Goal: Task Accomplishment & Management: Complete application form

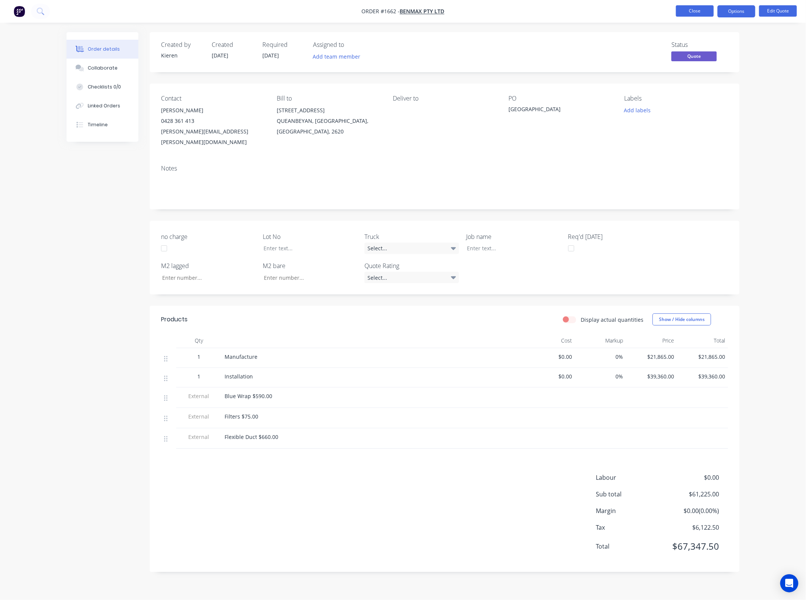
click at [692, 12] on button "Close" at bounding box center [695, 10] width 38 height 11
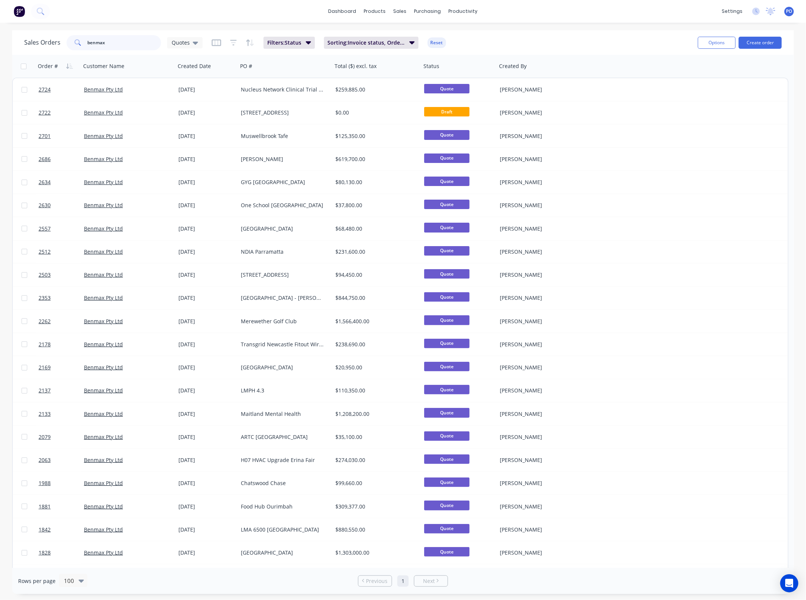
drag, startPoint x: -5, startPoint y: 49, endPoint x: -31, endPoint y: 49, distance: 26.1
click at [0, 49] on html "dashboard products sales purchasing productivity dashboard products Product Cat…" at bounding box center [403, 300] width 806 height 600
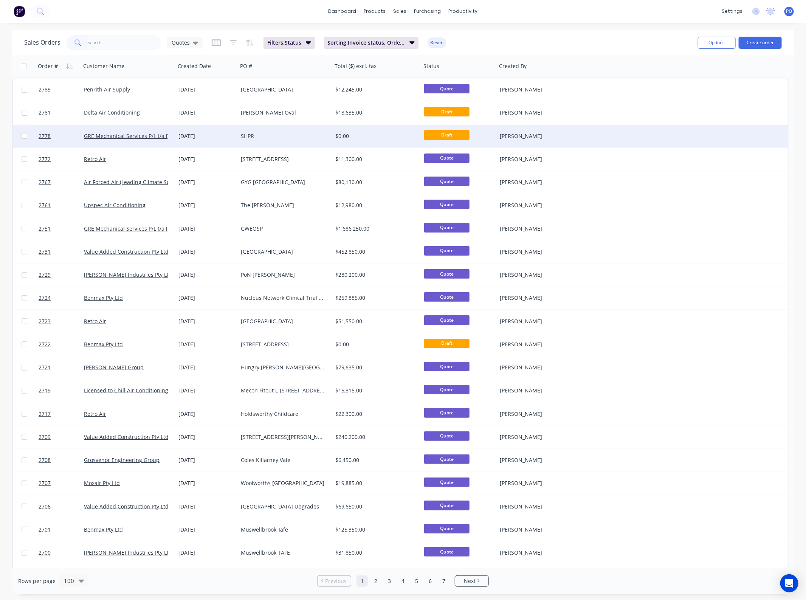
click at [278, 126] on div "SHPR" at bounding box center [285, 136] width 95 height 23
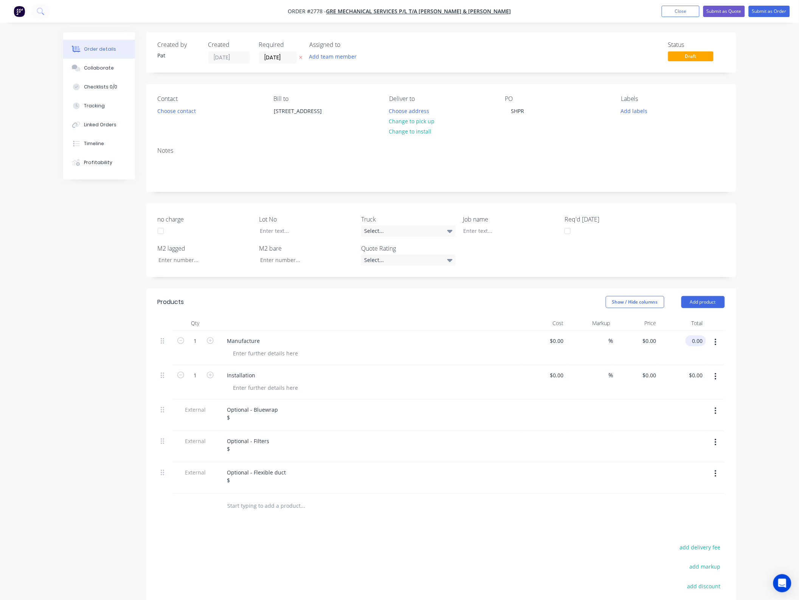
click at [702, 338] on input "0.00" at bounding box center [696, 340] width 17 height 11
click at [698, 342] on input "0.00" at bounding box center [696, 340] width 17 height 11
type input "319750"
type input "$319,750.00"
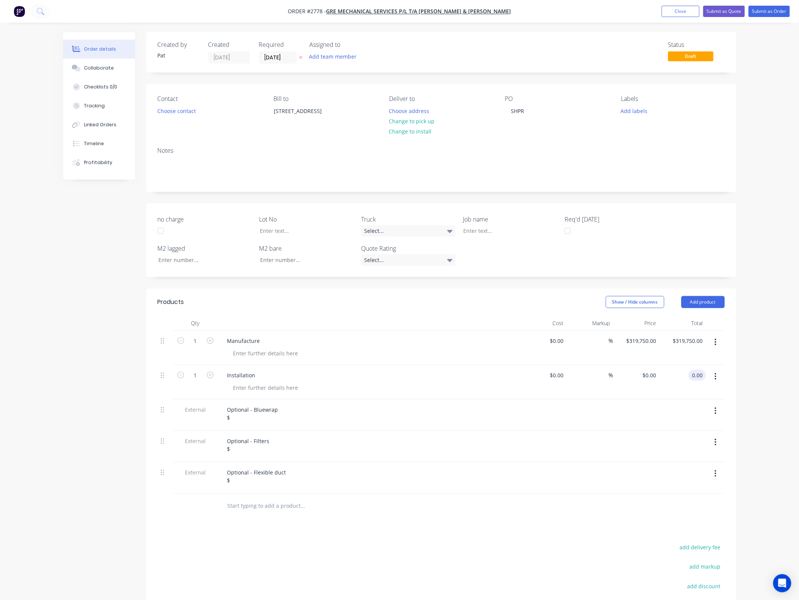
click at [701, 374] on input "0.00" at bounding box center [699, 375] width 14 height 11
type input "232150"
type input "$232,150.00"
click at [244, 420] on div "Optional - Bluewrap $" at bounding box center [252, 413] width 63 height 19
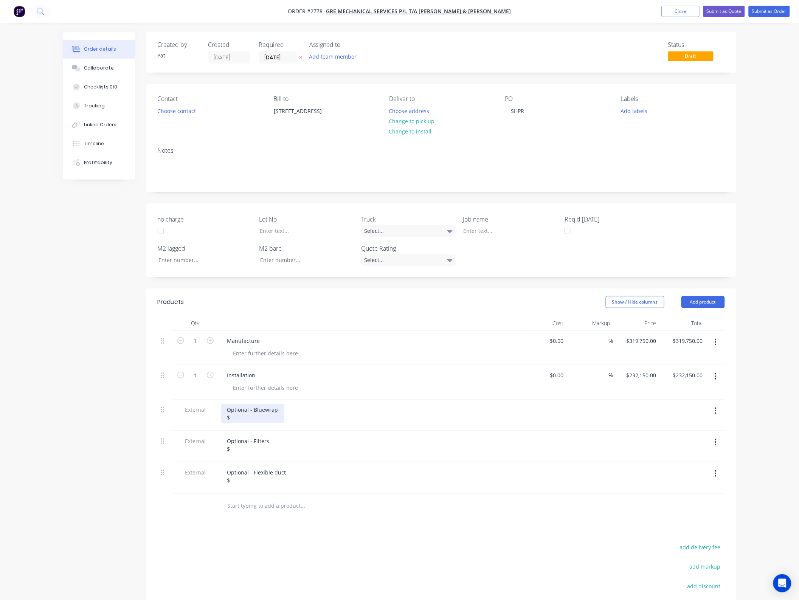
click at [251, 418] on div "Optional - Bluewrap $" at bounding box center [252, 413] width 63 height 19
click at [226, 428] on div "Optional - Bluewrap $8,500.00" at bounding box center [369, 415] width 302 height 31
click at [244, 450] on div "Optional - Filters $" at bounding box center [248, 445] width 54 height 19
click at [263, 483] on div "Optional - Flexible duct $" at bounding box center [256, 476] width 71 height 19
click at [691, 302] on button "Add product" at bounding box center [702, 302] width 43 height 12
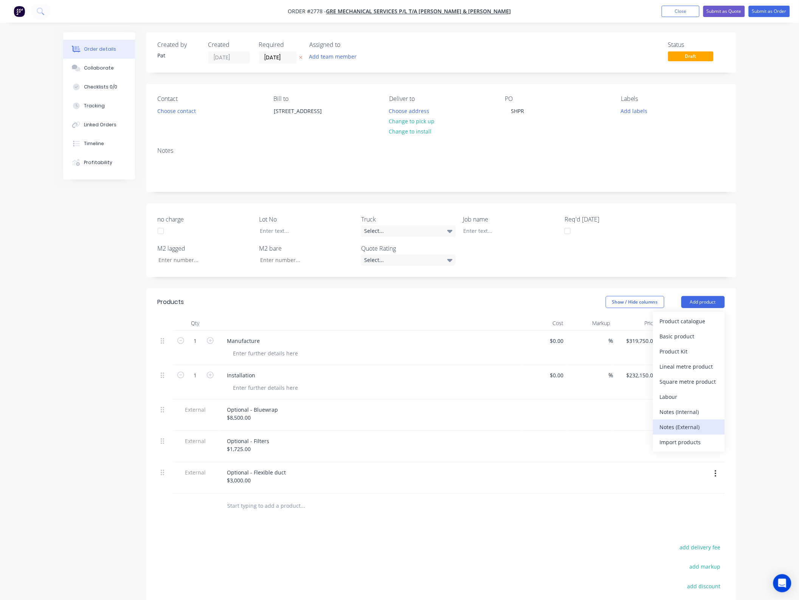
click at [691, 424] on div "Notes (External)" at bounding box center [689, 427] width 58 height 11
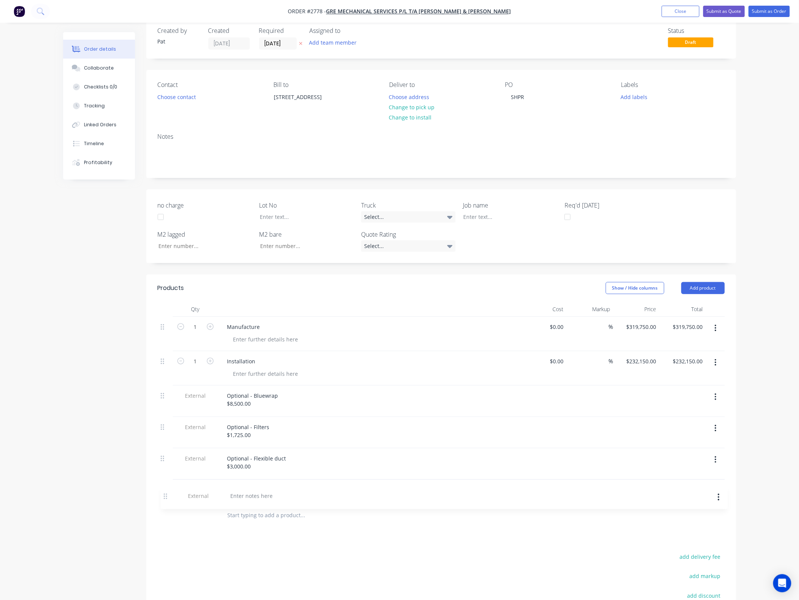
scroll to position [19, 0]
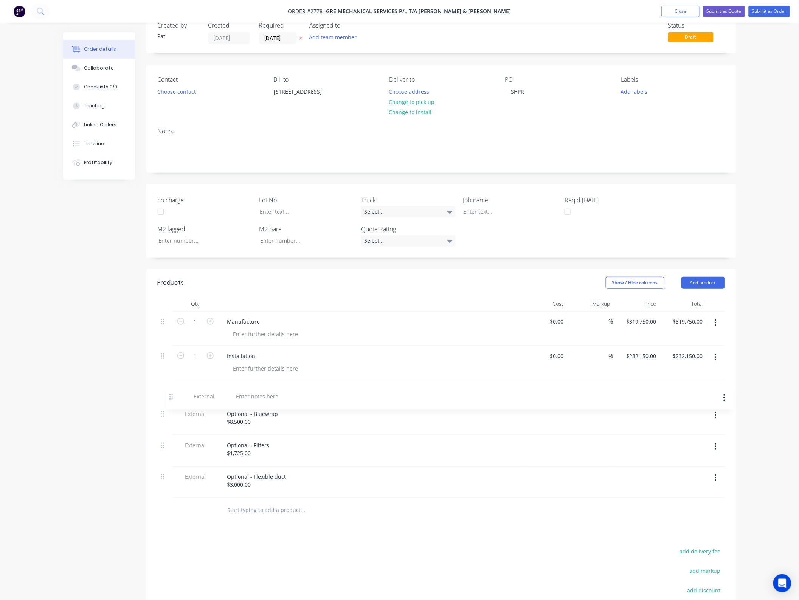
drag, startPoint x: 162, startPoint y: 507, endPoint x: 171, endPoint y: 389, distance: 118.3
click at [171, 389] on div "1 Manufacture $0.00 $0.00 % $319,750.00 $319,750.00 $319,750.00 $319,750.00 1 I…" at bounding box center [441, 405] width 567 height 186
click at [234, 388] on div at bounding box center [248, 390] width 54 height 11
click at [713, 393] on button "button" at bounding box center [716, 392] width 18 height 14
click at [697, 428] on div "Delete" at bounding box center [689, 426] width 58 height 11
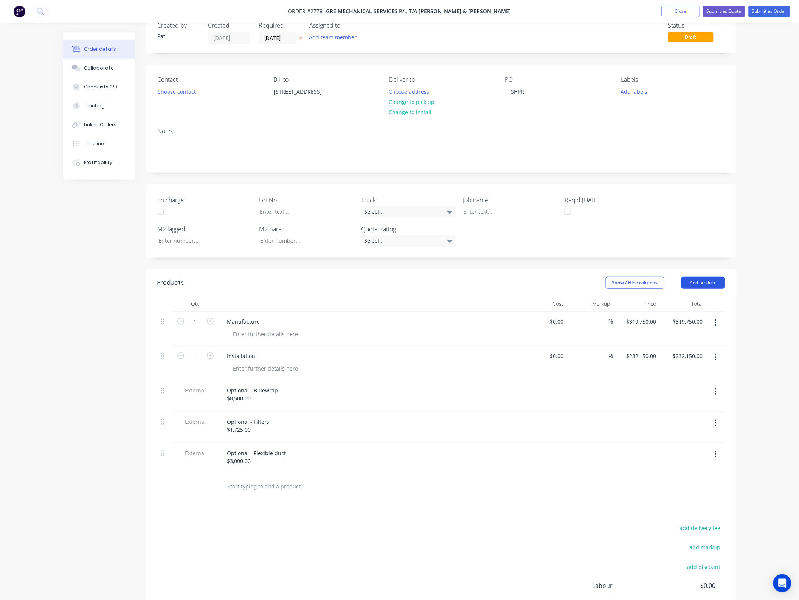
drag, startPoint x: 698, startPoint y: 276, endPoint x: 698, endPoint y: 280, distance: 3.8
click at [698, 277] on header "Products Show / Hide columns Add product" at bounding box center [441, 282] width 590 height 27
click at [698, 281] on button "Add product" at bounding box center [702, 283] width 43 height 12
click at [687, 319] on div "Basic product" at bounding box center [689, 317] width 58 height 11
click at [696, 285] on button "Add product" at bounding box center [702, 283] width 43 height 12
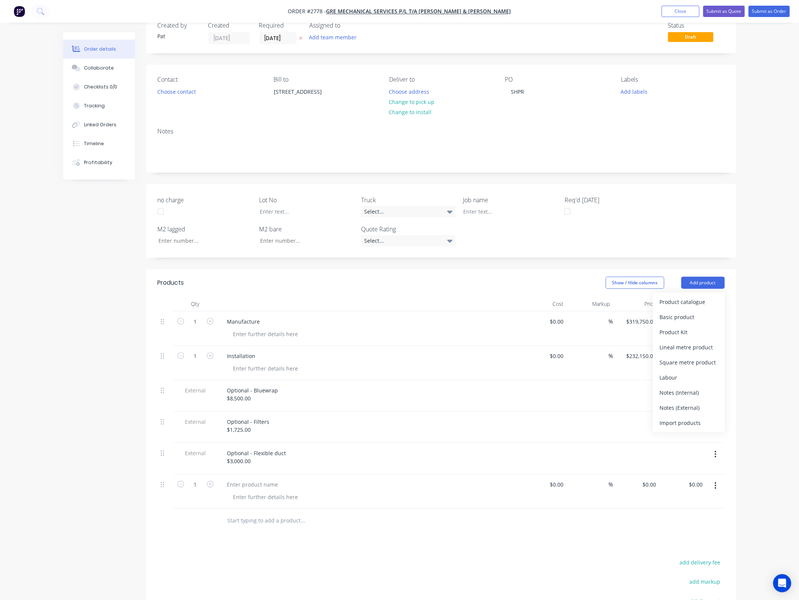
drag, startPoint x: 692, startPoint y: 314, endPoint x: 682, endPoint y: 322, distance: 12.9
click at [691, 315] on div "Basic product" at bounding box center [689, 317] width 58 height 11
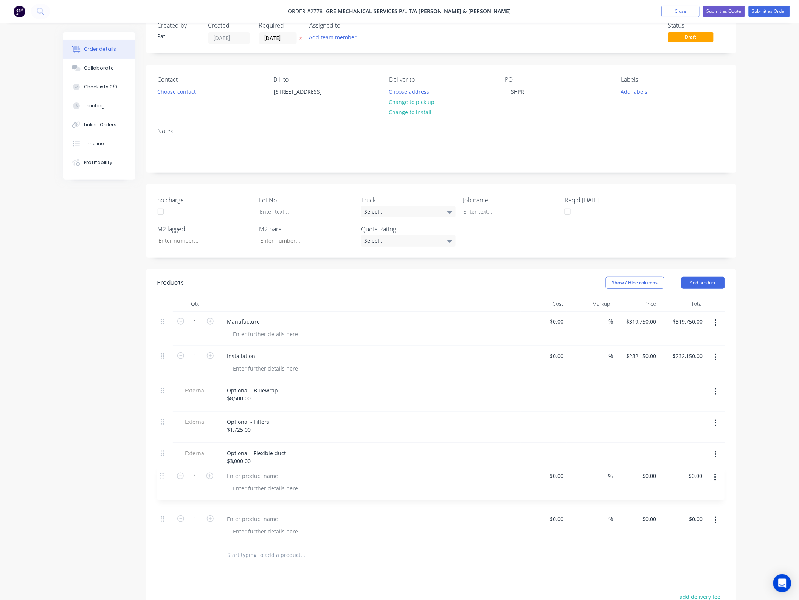
scroll to position [22, 0]
drag, startPoint x: 164, startPoint y: 488, endPoint x: 169, endPoint y: 377, distance: 110.9
click at [169, 377] on div "1 Manufacture $0.00 $0.00 % $319,750.00 $319,750.00 $319,750.00 $319,750.00 1 I…" at bounding box center [441, 425] width 567 height 232
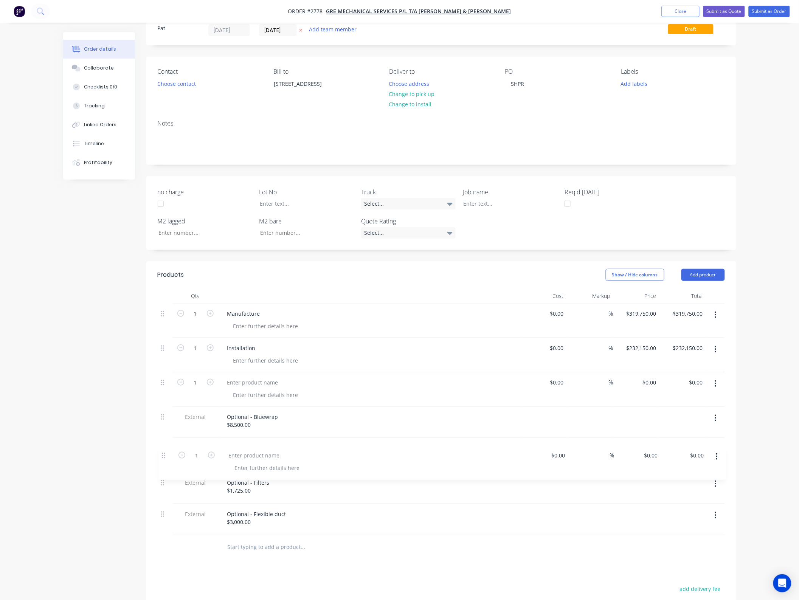
scroll to position [29, 0]
drag, startPoint x: 159, startPoint y: 492, endPoint x: 174, endPoint y: 389, distance: 103.5
click at [174, 389] on div "1 Manufacture $0.00 $0.00 % $319,750.00 $319,750.00 $319,750.00 $319,750.00 1 I…" at bounding box center [441, 418] width 567 height 232
click at [244, 382] on div at bounding box center [252, 380] width 63 height 11
click at [257, 330] on div "Manufacture" at bounding box center [369, 319] width 302 height 34
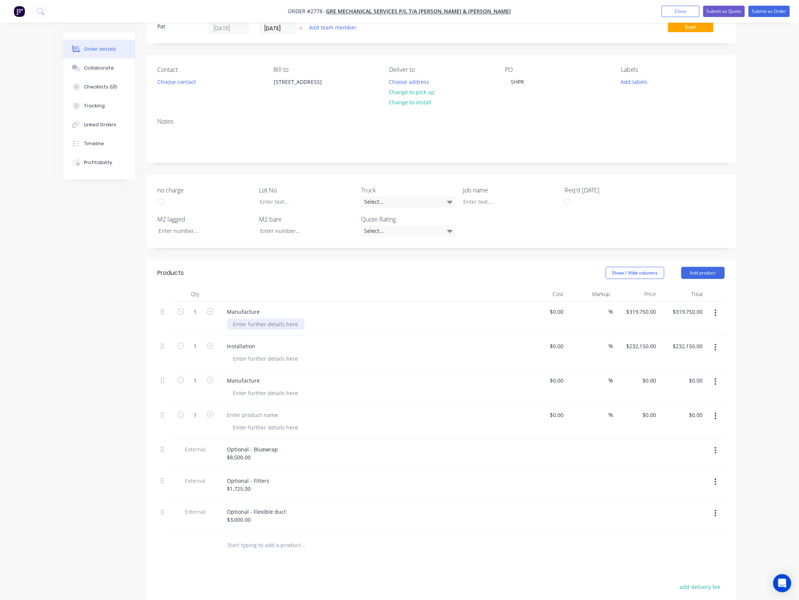
click at [257, 326] on div at bounding box center [265, 324] width 77 height 11
click at [249, 357] on div at bounding box center [265, 358] width 77 height 11
click at [261, 396] on div at bounding box center [265, 393] width 77 height 11
drag, startPoint x: 264, startPoint y: 396, endPoint x: 219, endPoint y: 394, distance: 44.3
click at [219, 394] on div "Manufacture CRAC-5B.01" at bounding box center [369, 388] width 302 height 34
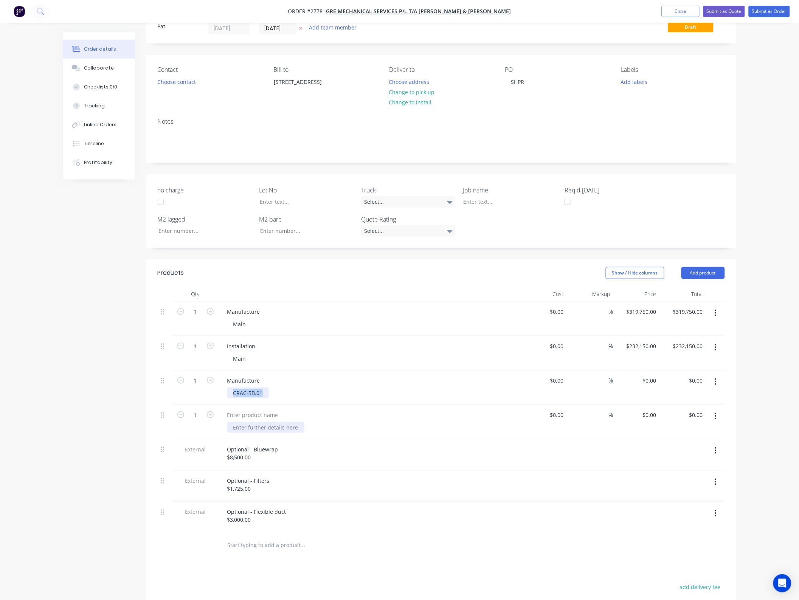
copy div "CRAC-5B.01"
click at [269, 433] on div at bounding box center [369, 422] width 302 height 34
click at [267, 429] on div at bounding box center [265, 427] width 77 height 11
paste div
click at [249, 415] on div at bounding box center [252, 414] width 63 height 11
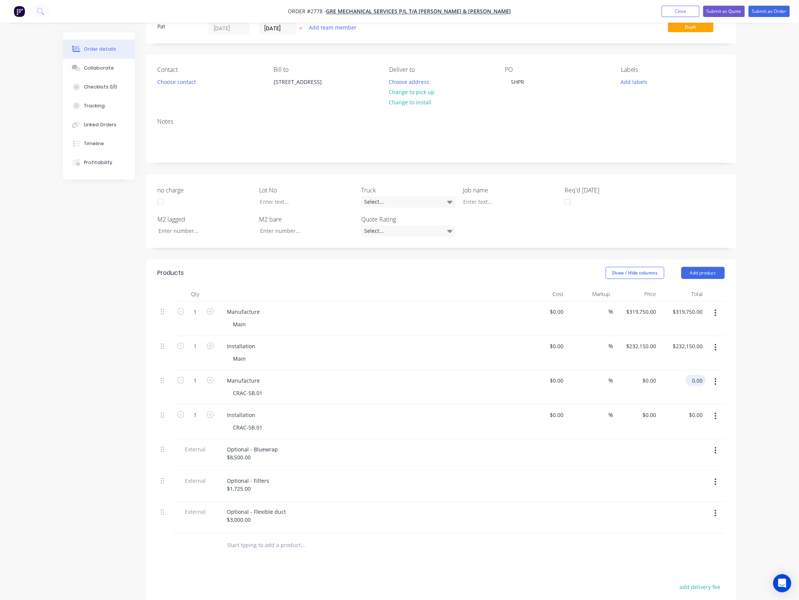
click at [702, 383] on input "0.00" at bounding box center [696, 380] width 17 height 11
click at [704, 368] on div "$232,150.00 $232,150.00" at bounding box center [682, 353] width 47 height 34
type input "7600"
type input "$7,600.00"
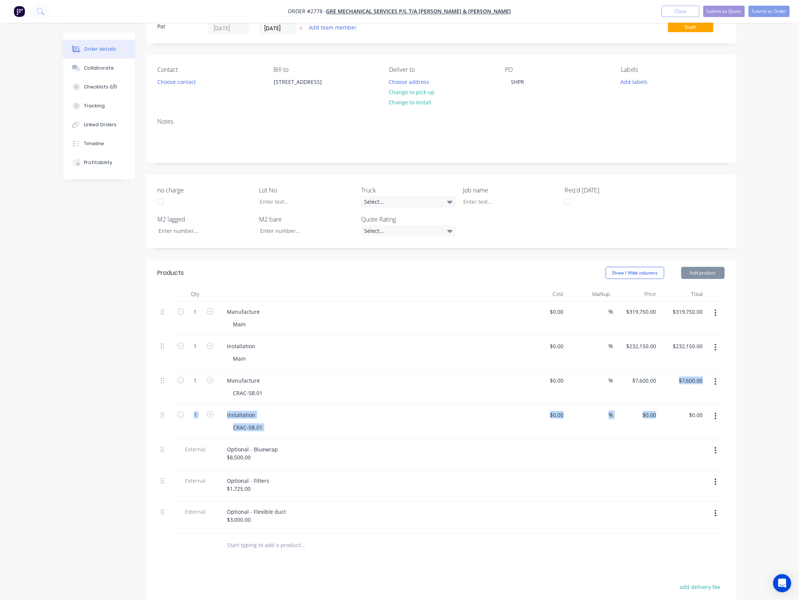
click at [699, 408] on div "1 Manufacture Main $0.00 $0.00 % $319,750.00 $319,750.00 $319,750.00 $319,750.0…" at bounding box center [441, 418] width 567 height 232
click at [699, 411] on input "0.00" at bounding box center [699, 414] width 14 height 11
type input "8500"
type input "$8,500.00"
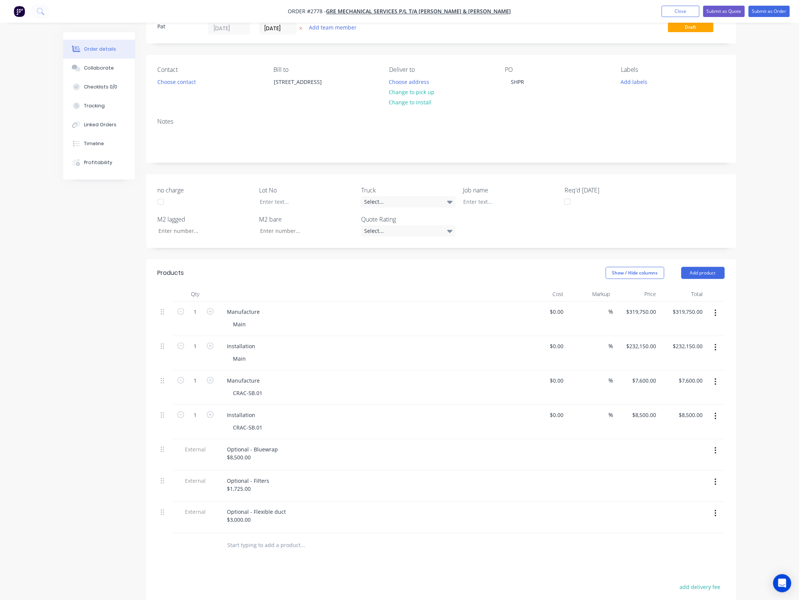
click at [746, 397] on div "Order details Collaborate Checklists 0/0 Tracking Linked Orders Timeline Profit…" at bounding box center [399, 361] width 799 height 780
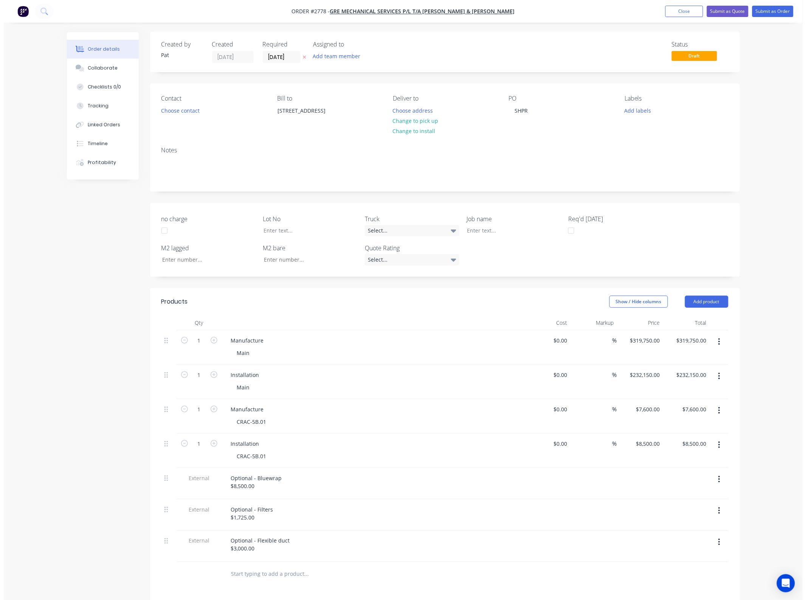
scroll to position [0, 0]
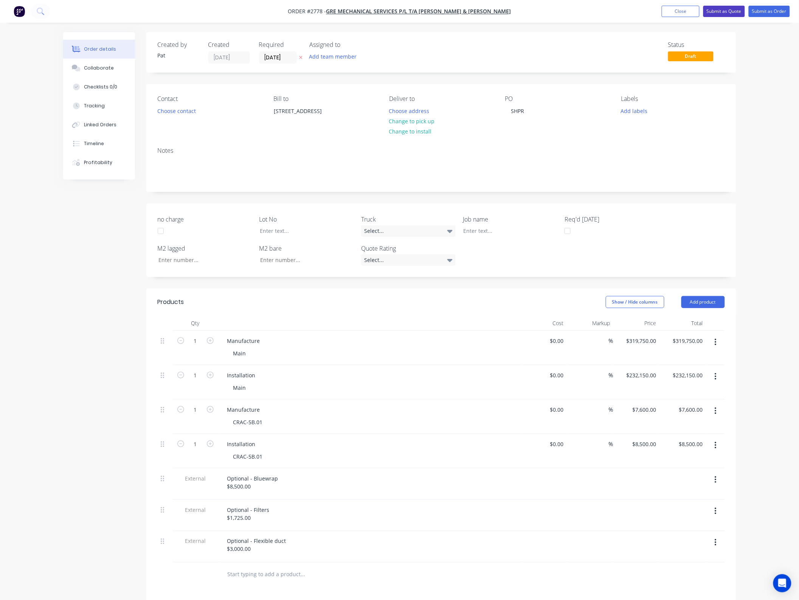
click at [734, 14] on button "Submit as Quote" at bounding box center [724, 11] width 42 height 11
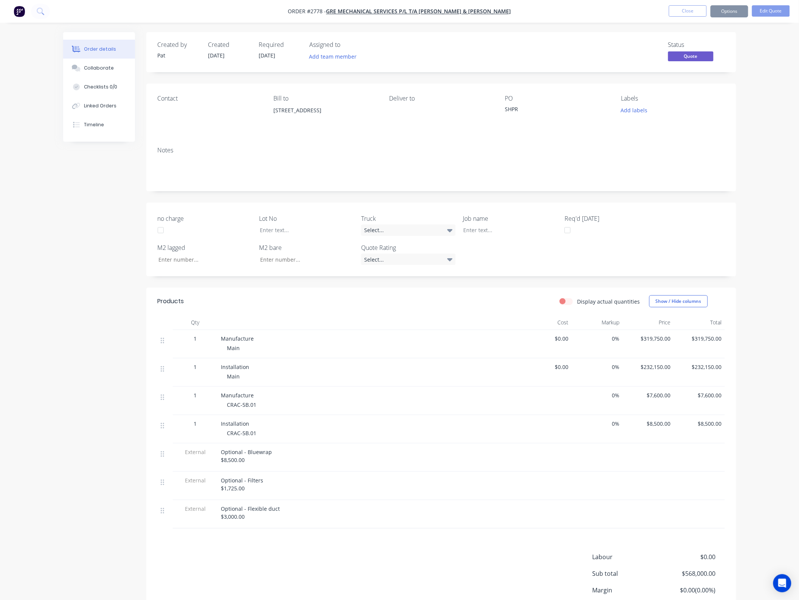
click at [732, 12] on button "Options" at bounding box center [729, 11] width 38 height 12
click at [702, 40] on div "Quote" at bounding box center [707, 45] width 70 height 11
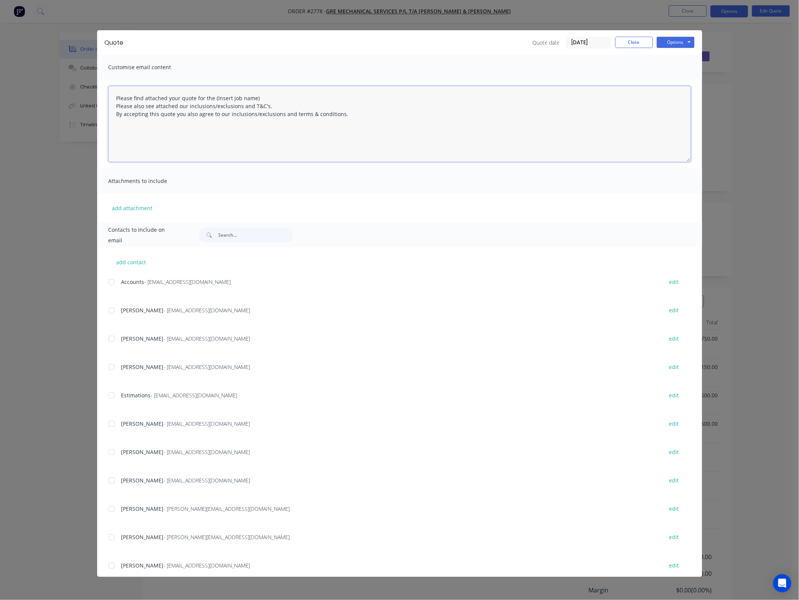
drag, startPoint x: 269, startPoint y: 95, endPoint x: 215, endPoint y: 97, distance: 54.5
click at [215, 97] on textarea "Please find attached your quote for the (Insert job name) Please also see attac…" at bounding box center [400, 124] width 582 height 76
drag, startPoint x: 275, startPoint y: 95, endPoint x: 245, endPoint y: 93, distance: 30.3
click at [248, 94] on textarea "Please find attached your quote for the (Insert job name) Please also see attac…" at bounding box center [400, 124] width 582 height 76
drag, startPoint x: 254, startPoint y: 96, endPoint x: 218, endPoint y: 95, distance: 35.9
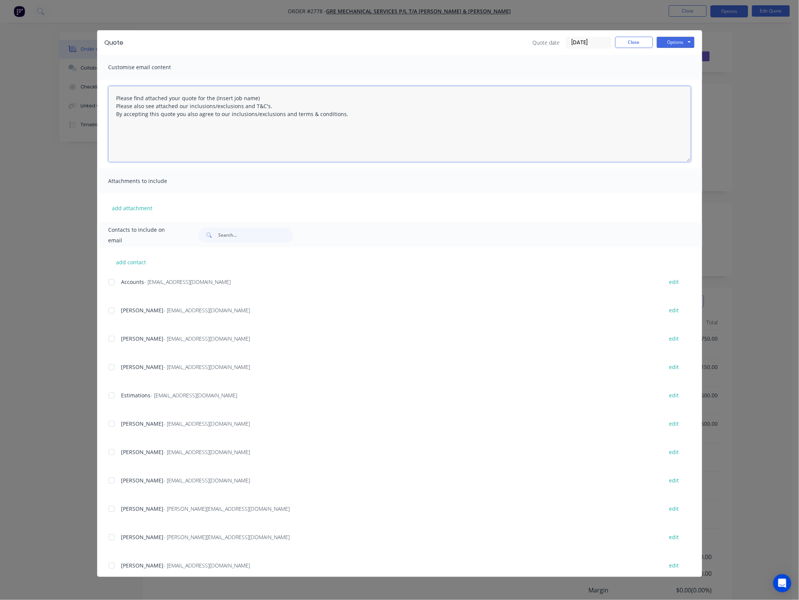
click at [242, 95] on textarea "Please find attached your quote for the (Insert job name) Please also see attac…" at bounding box center [400, 124] width 582 height 76
drag, startPoint x: 268, startPoint y: 99, endPoint x: 214, endPoint y: 98, distance: 53.3
click at [214, 98] on textarea "Please find attached your quote for the (Insert job name) Please also see attac…" at bounding box center [400, 124] width 582 height 76
click at [123, 209] on button "add attachment" at bounding box center [133, 207] width 48 height 11
click at [144, 211] on button "add attachment" at bounding box center [133, 207] width 48 height 11
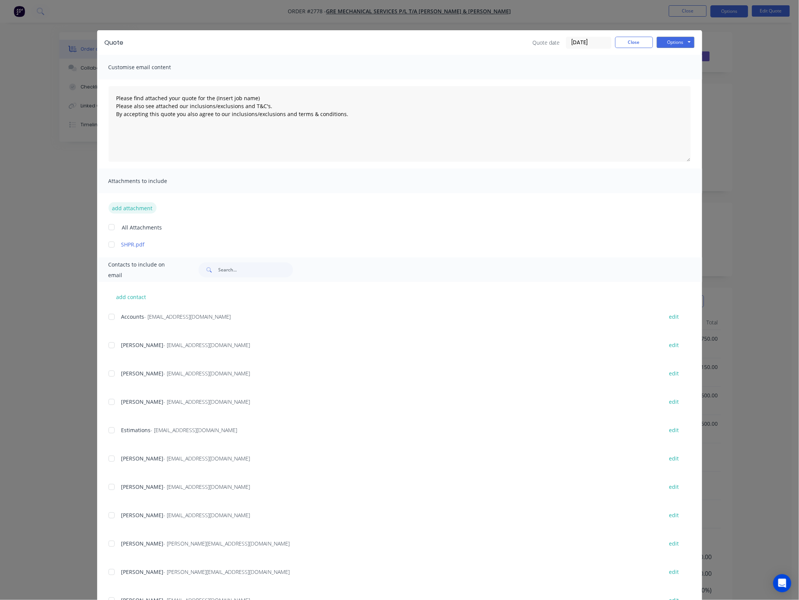
click at [131, 208] on button "add attachment" at bounding box center [133, 207] width 48 height 11
click at [129, 209] on button "add attachment" at bounding box center [133, 207] width 48 height 11
click at [124, 212] on button "add attachment" at bounding box center [133, 207] width 48 height 11
type textarea "Please find attached your quote for the (Insert job name) Please also see attac…"
click at [627, 47] on button "Close" at bounding box center [634, 42] width 38 height 11
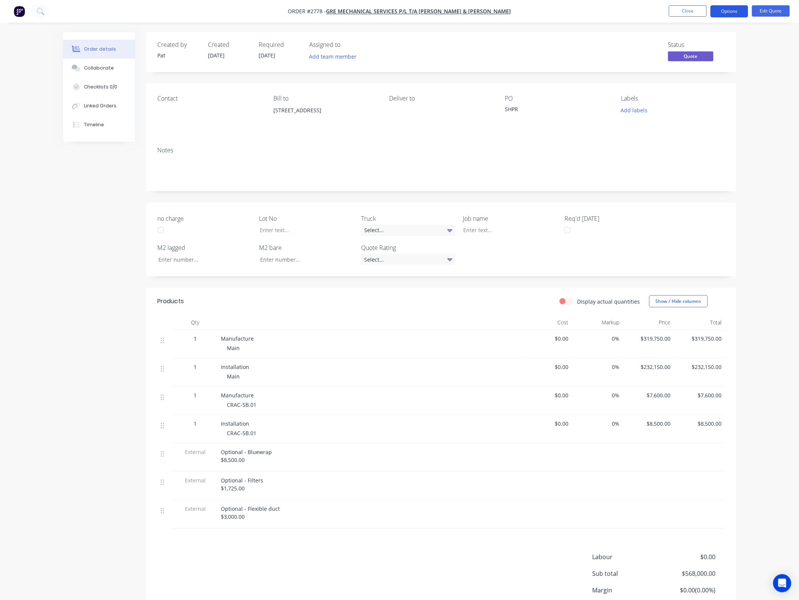
click at [740, 10] on button "Options" at bounding box center [729, 11] width 38 height 12
click at [712, 45] on div "Quote" at bounding box center [707, 45] width 70 height 11
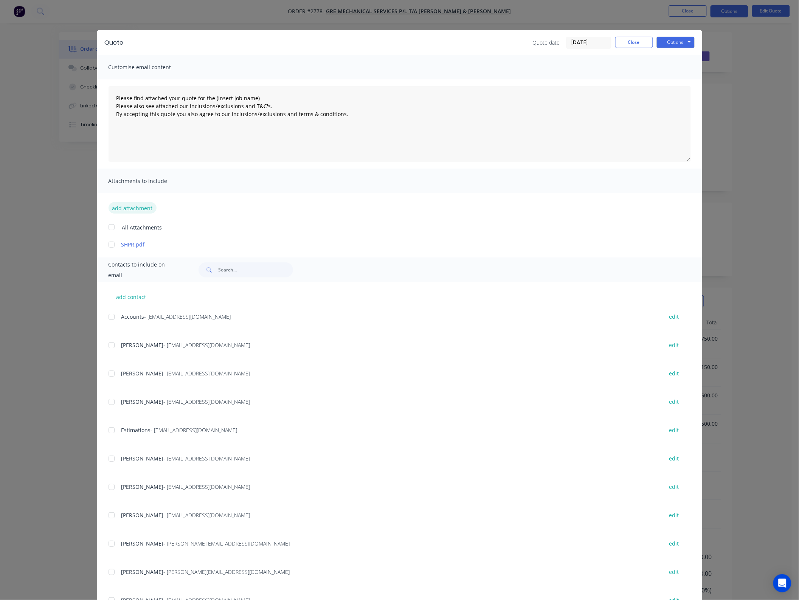
click at [133, 210] on button "add attachment" at bounding box center [133, 207] width 48 height 11
click at [112, 243] on div at bounding box center [111, 244] width 15 height 15
click at [111, 243] on div at bounding box center [111, 244] width 15 height 15
type textarea "Please find attached your quote for the (Insert job name) Please also see attac…"
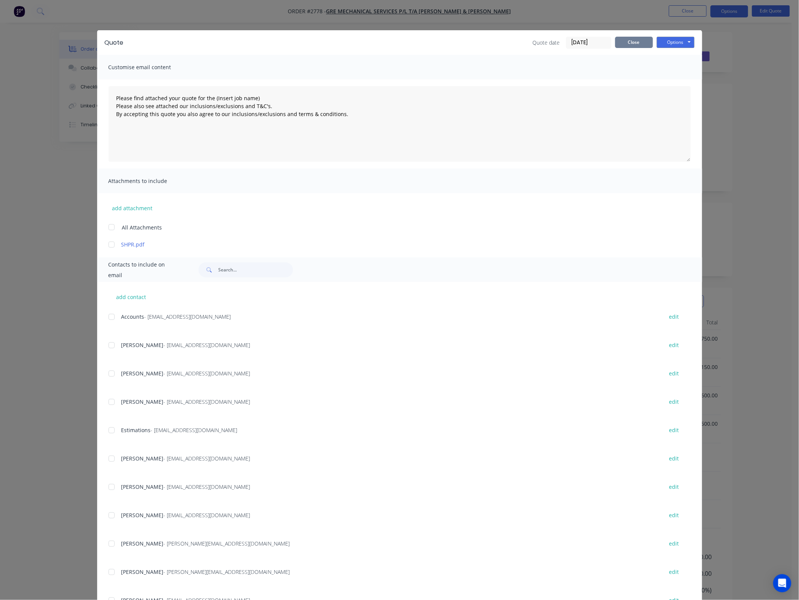
click at [636, 46] on button "Close" at bounding box center [634, 42] width 38 height 11
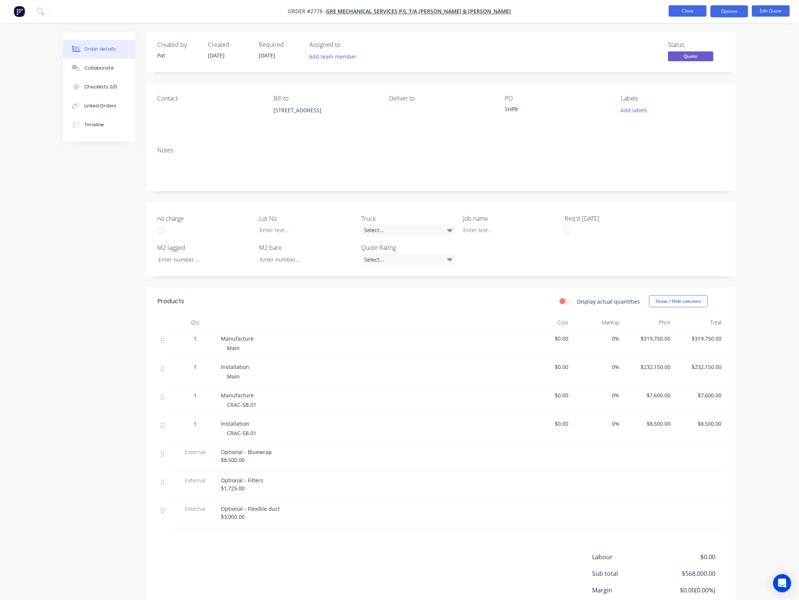
click at [687, 10] on button "Close" at bounding box center [688, 10] width 38 height 11
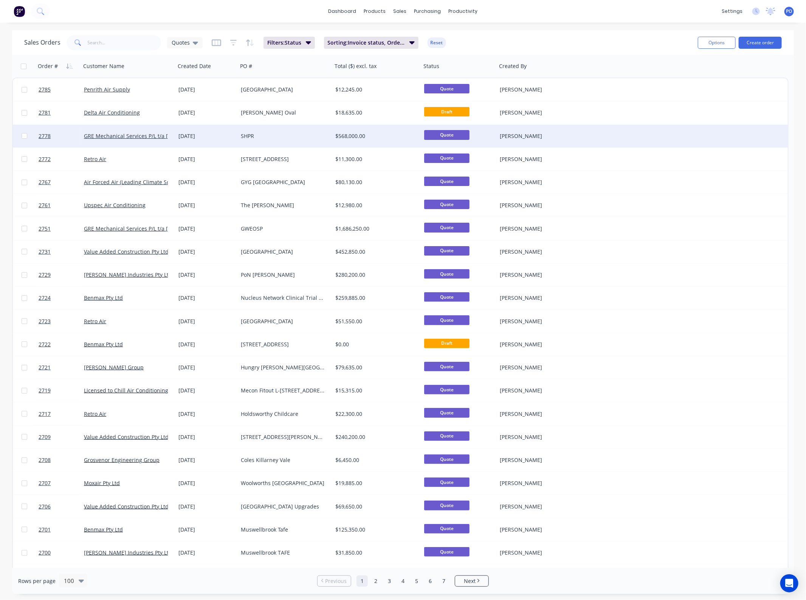
click at [231, 134] on div "[DATE]" at bounding box center [206, 136] width 56 height 8
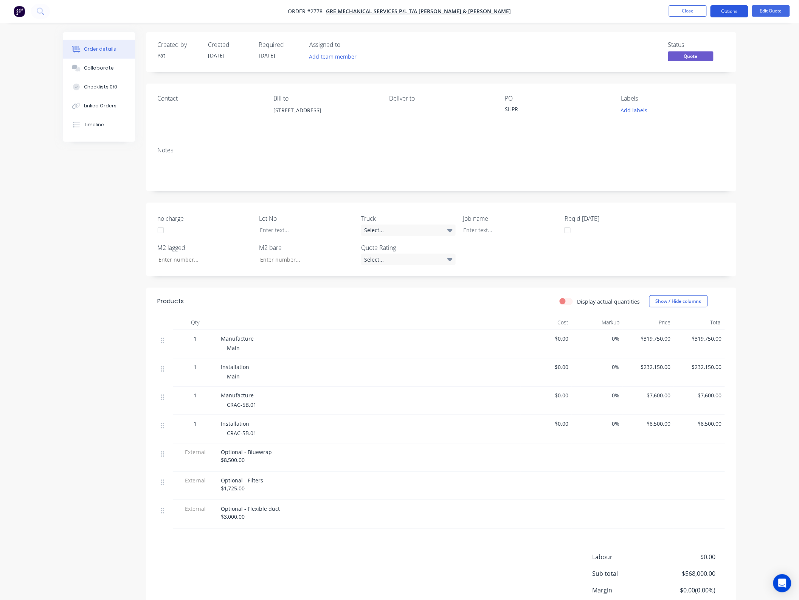
click at [724, 6] on button "Options" at bounding box center [729, 11] width 38 height 12
click at [702, 39] on button "Quote" at bounding box center [706, 45] width 83 height 15
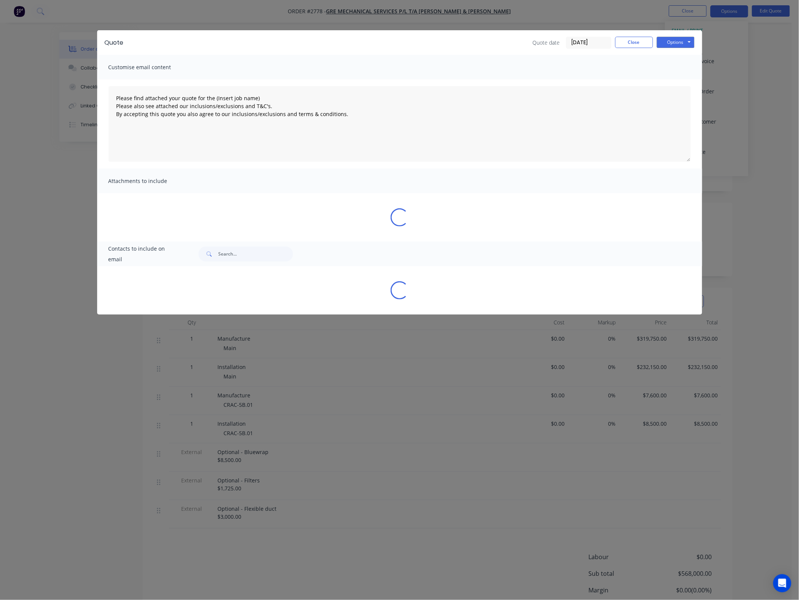
type textarea "Please find attached your quote for the (Insert job name) Please also see attac…"
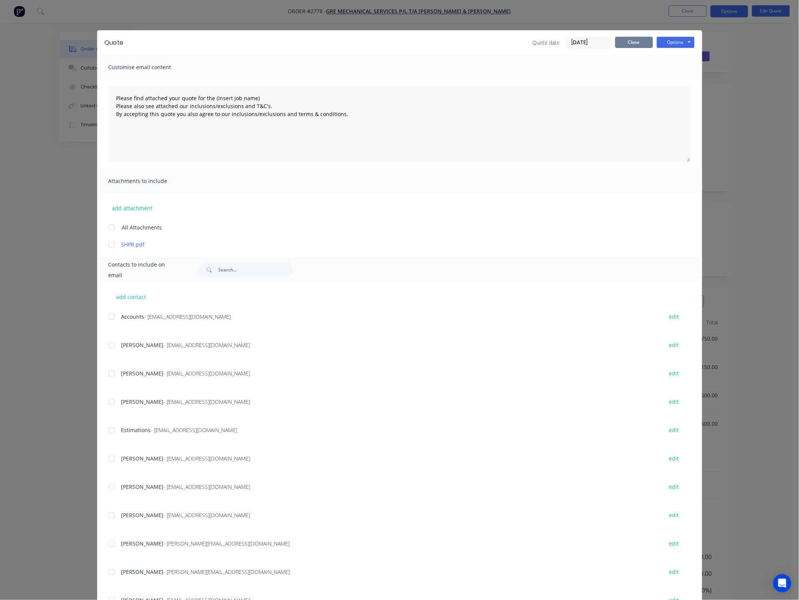
click at [633, 39] on button "Close" at bounding box center [634, 42] width 38 height 11
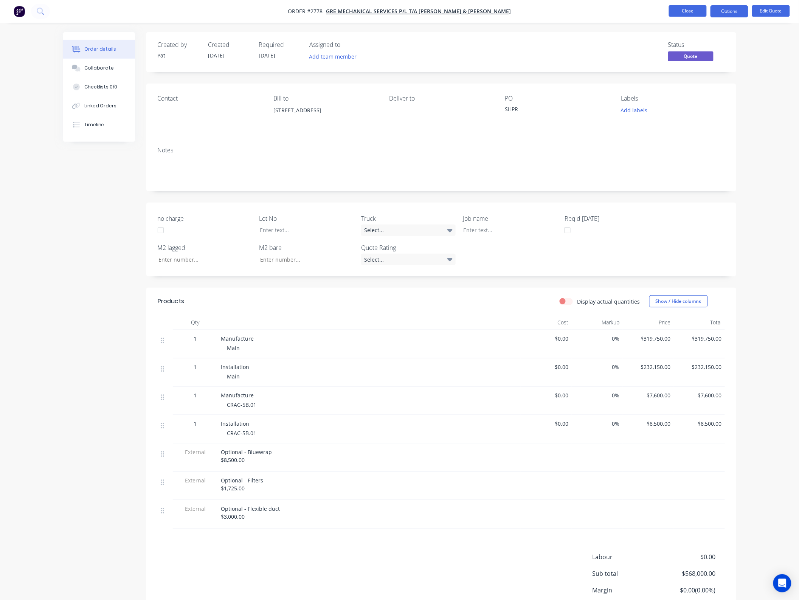
click at [687, 8] on button "Close" at bounding box center [688, 10] width 38 height 11
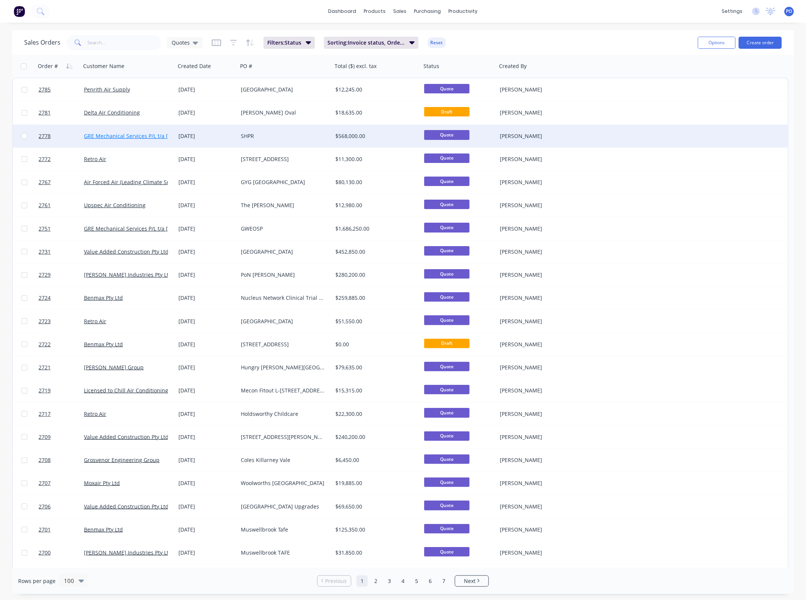
click at [161, 135] on link "GRE Mechanical Services P/L t/a [PERSON_NAME] & [PERSON_NAME]" at bounding box center [171, 135] width 174 height 7
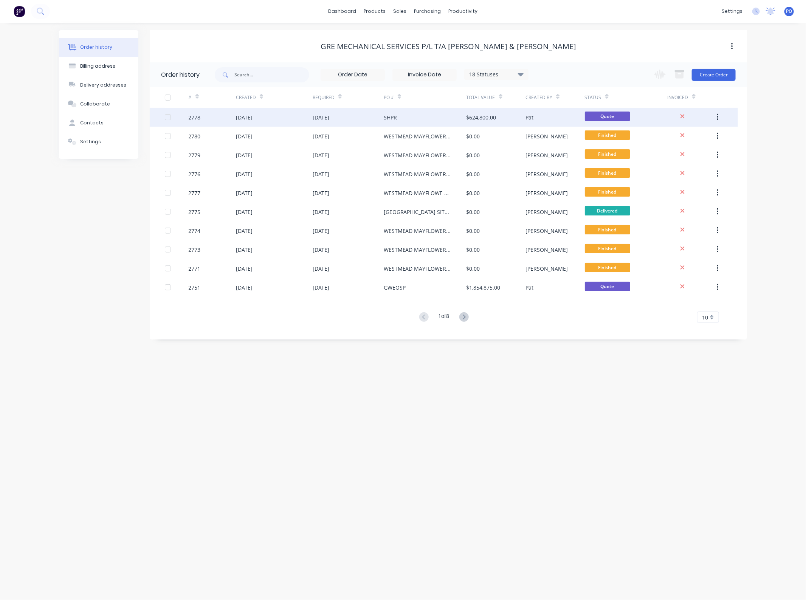
click at [373, 122] on div "[DATE]" at bounding box center [348, 117] width 71 height 19
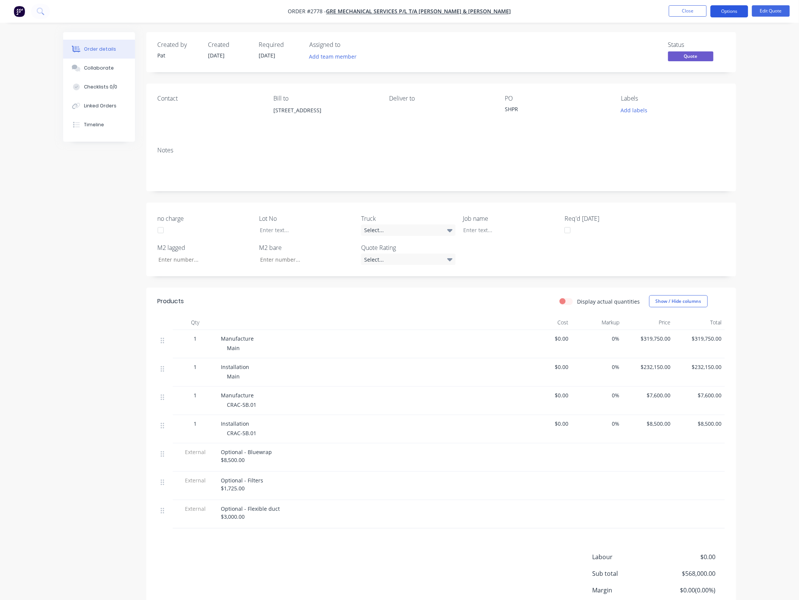
click at [732, 8] on button "Options" at bounding box center [729, 11] width 38 height 12
click at [701, 42] on div "Quote" at bounding box center [707, 45] width 70 height 11
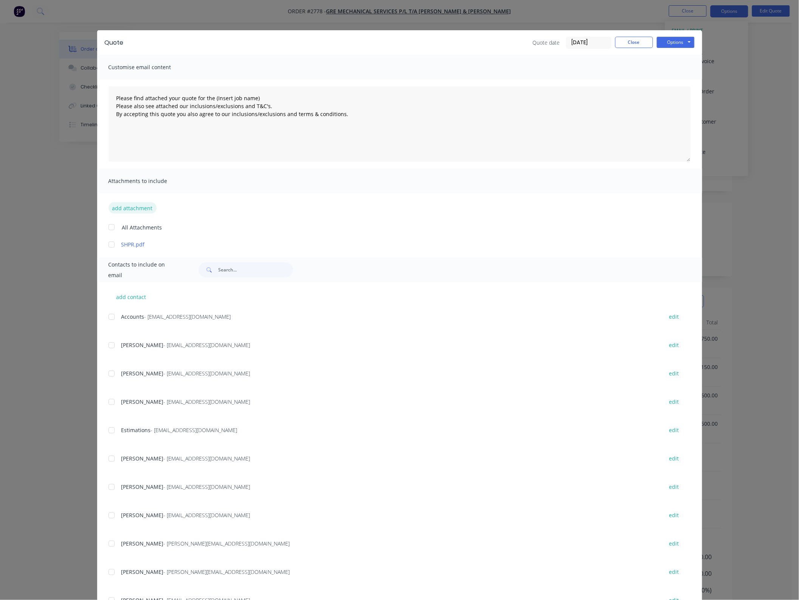
click at [119, 208] on button "add attachment" at bounding box center [133, 207] width 48 height 11
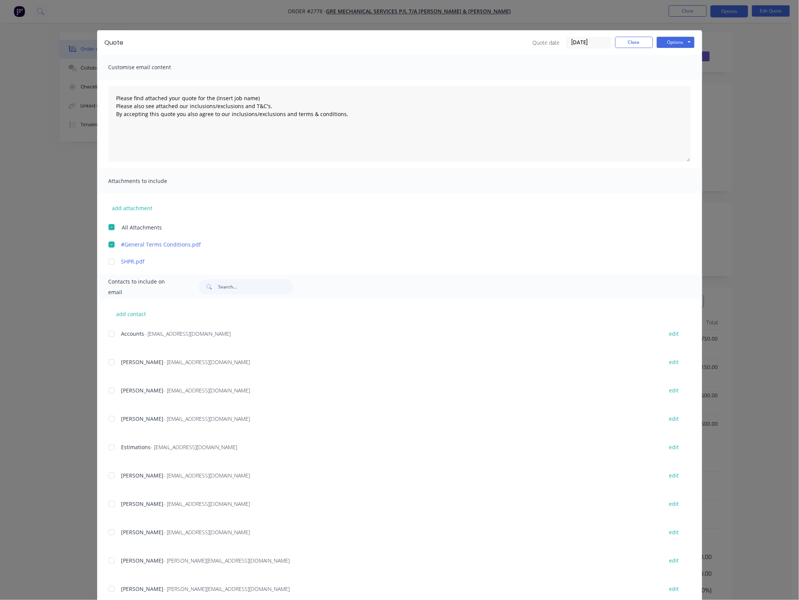
click at [106, 259] on div at bounding box center [111, 261] width 15 height 15
click at [105, 418] on div at bounding box center [111, 418] width 15 height 15
click at [672, 39] on button "Options" at bounding box center [676, 42] width 38 height 11
click at [273, 96] on textarea "Please find attached your quote for the (Insert job name) Please also see attac…" at bounding box center [400, 124] width 582 height 76
drag, startPoint x: 267, startPoint y: 95, endPoint x: 209, endPoint y: 95, distance: 58.6
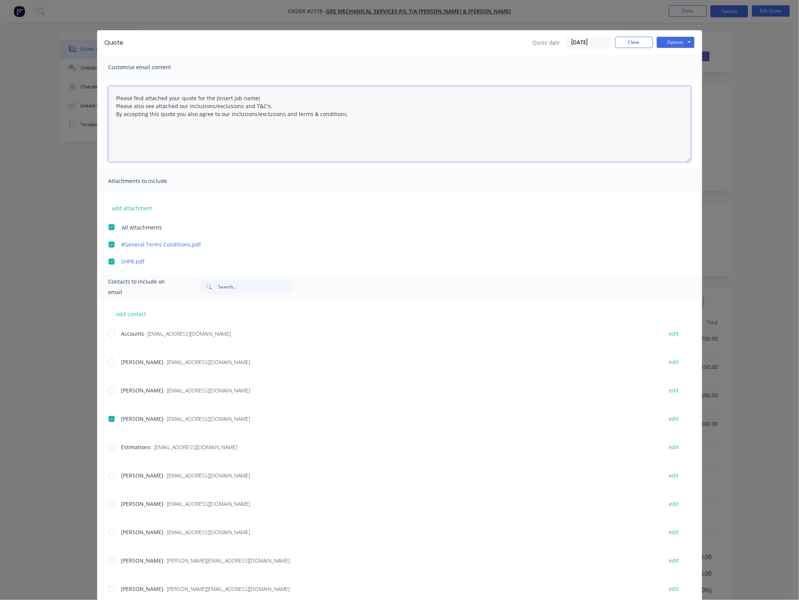
click at [209, 95] on textarea "Please find attached your quote for the (Insert job name) Please also see attac…" at bounding box center [400, 124] width 582 height 76
click at [681, 45] on button "Options" at bounding box center [676, 42] width 38 height 11
click at [683, 76] on button "Email" at bounding box center [681, 81] width 48 height 12
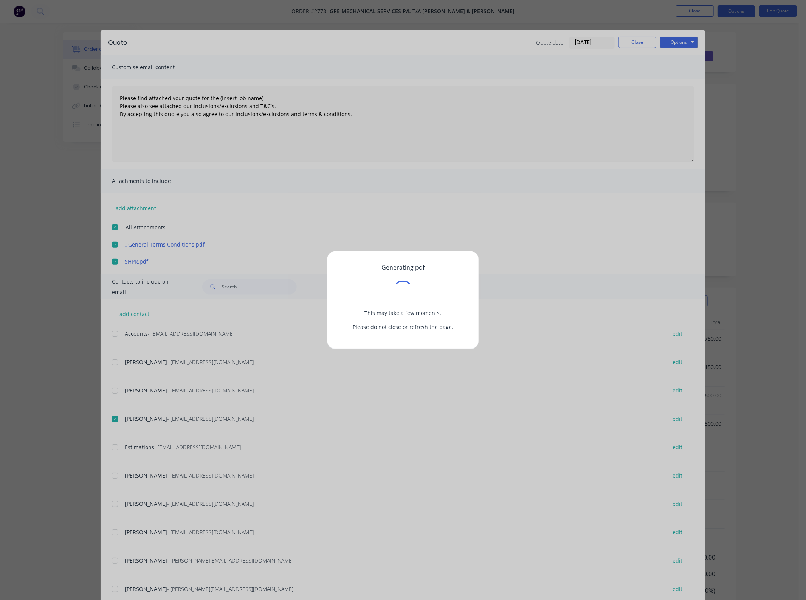
type textarea "Please find attached your quote for the (Insert job name) Please also see attac…"
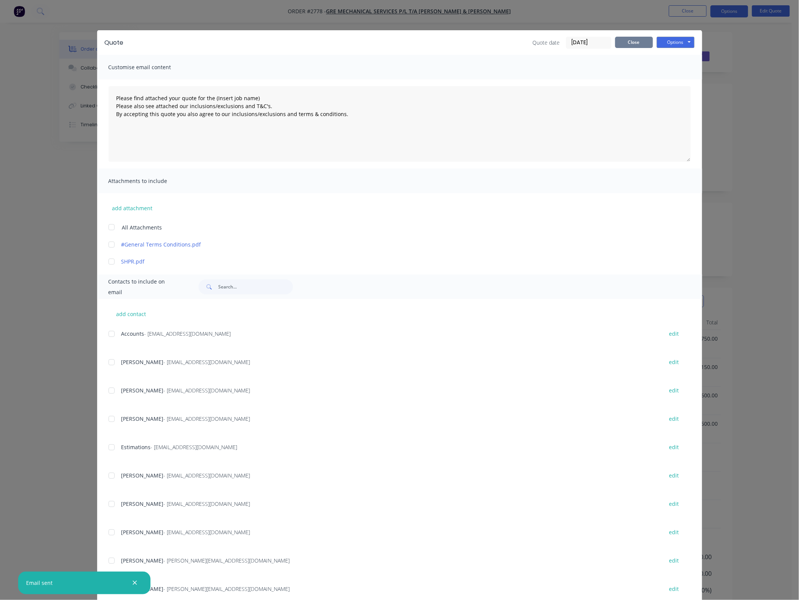
click at [633, 40] on button "Close" at bounding box center [634, 42] width 38 height 11
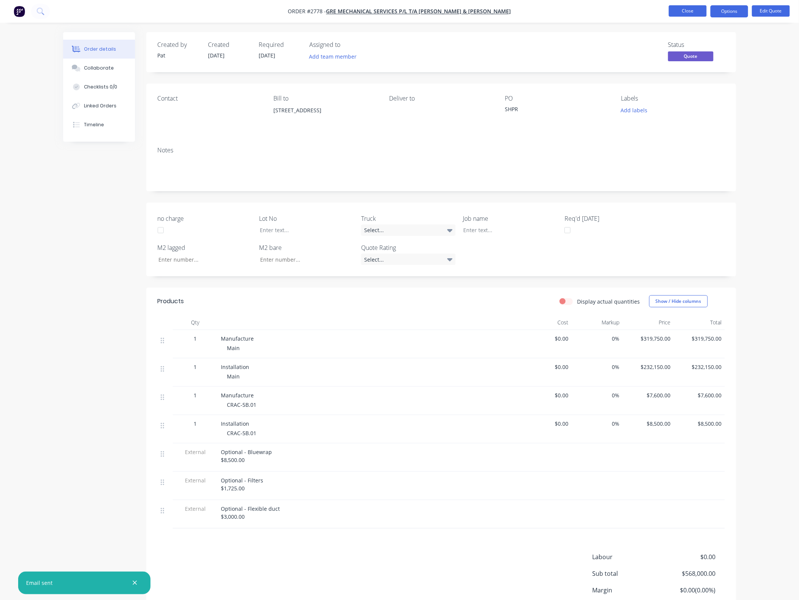
click at [692, 12] on button "Close" at bounding box center [688, 10] width 38 height 11
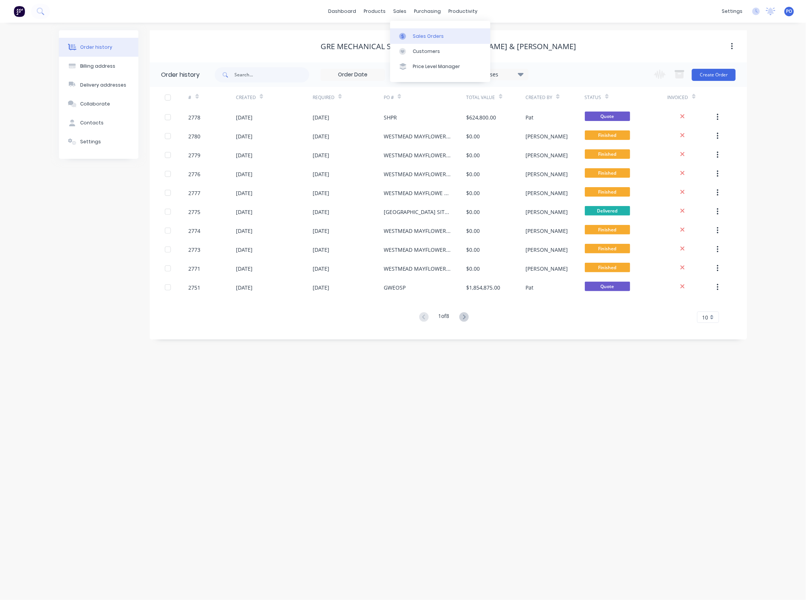
click at [404, 31] on link "Sales Orders" at bounding box center [440, 35] width 100 height 15
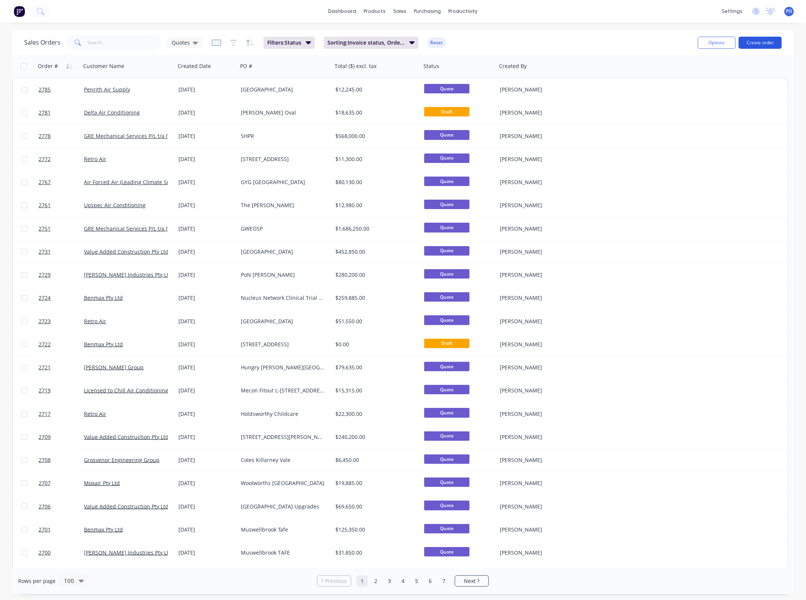
click at [777, 42] on button "Create order" at bounding box center [760, 43] width 43 height 12
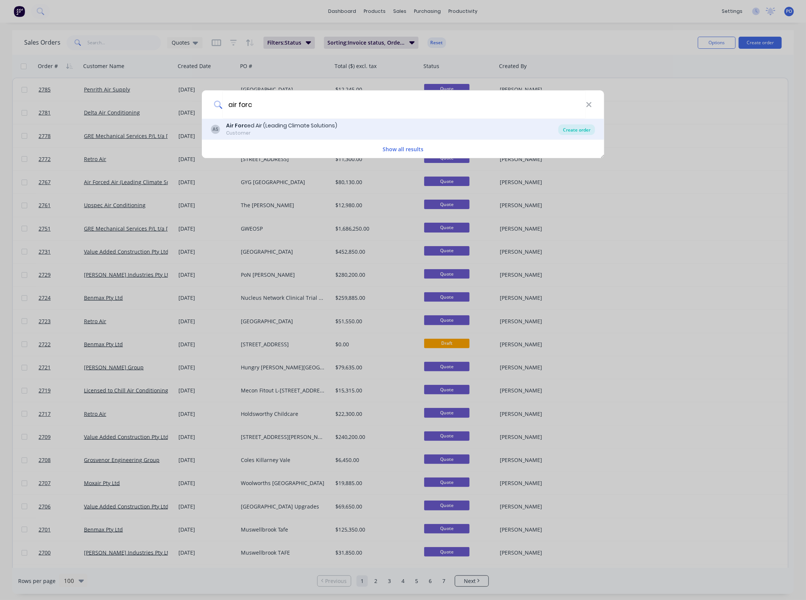
type input "air forc"
click at [581, 129] on div "Create order" at bounding box center [576, 129] width 37 height 11
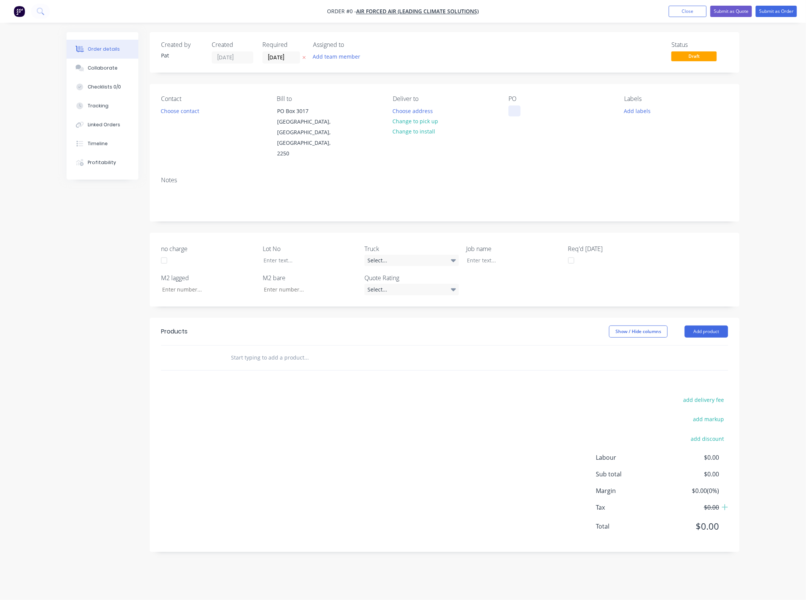
click at [513, 110] on div at bounding box center [515, 110] width 12 height 11
click at [517, 111] on div at bounding box center [515, 110] width 12 height 11
click at [698, 310] on div "Creating draft order... Loading... Order details Collaborate Checklists 0/0 Tra…" at bounding box center [403, 297] width 688 height 531
click at [697, 320] on header "Products Show / Hide columns Add product" at bounding box center [445, 331] width 590 height 27
click at [699, 326] on button "Add product" at bounding box center [706, 332] width 43 height 12
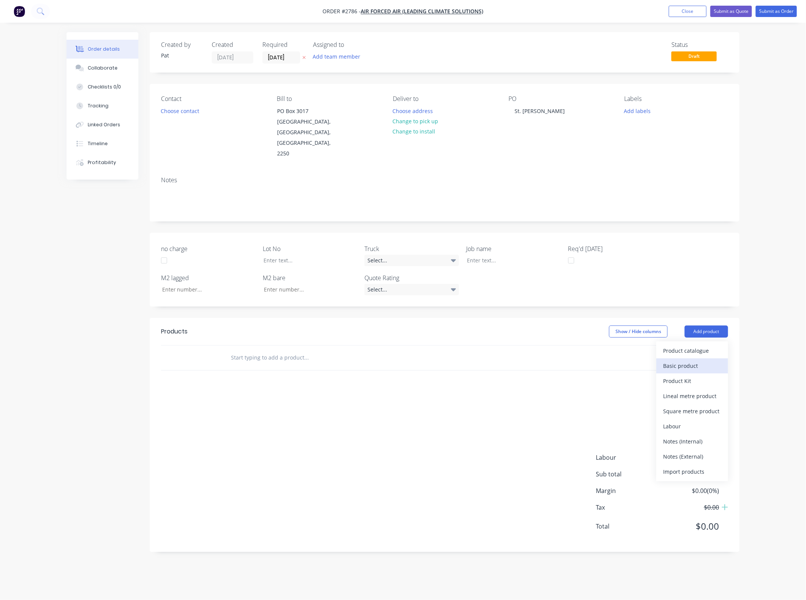
click at [687, 360] on div "Basic product" at bounding box center [692, 365] width 58 height 11
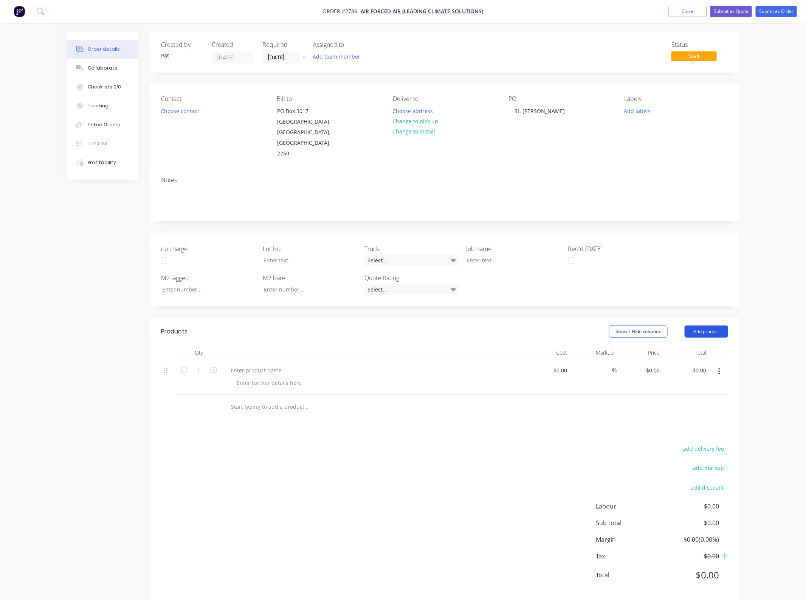
click at [696, 326] on button "Add product" at bounding box center [706, 332] width 43 height 12
click at [689, 360] on div "Basic product" at bounding box center [692, 365] width 58 height 11
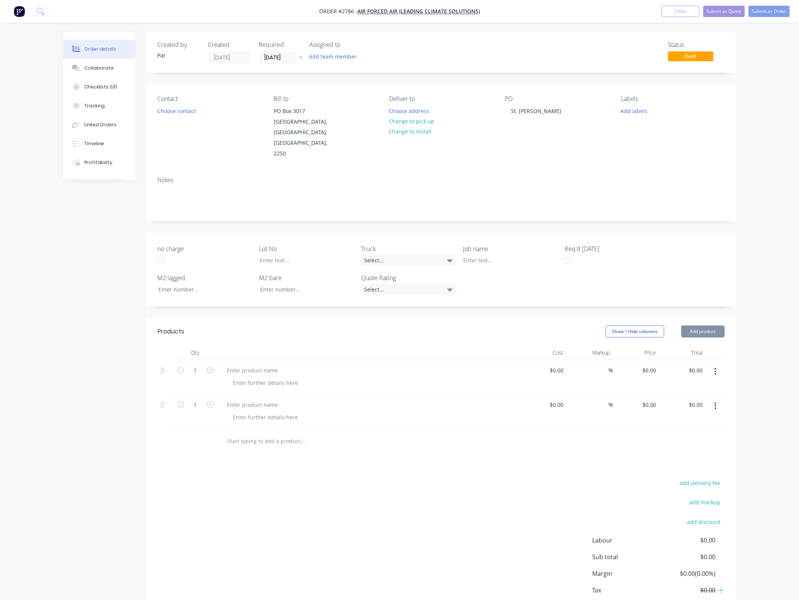
click at [697, 326] on button "Add product" at bounding box center [702, 332] width 43 height 12
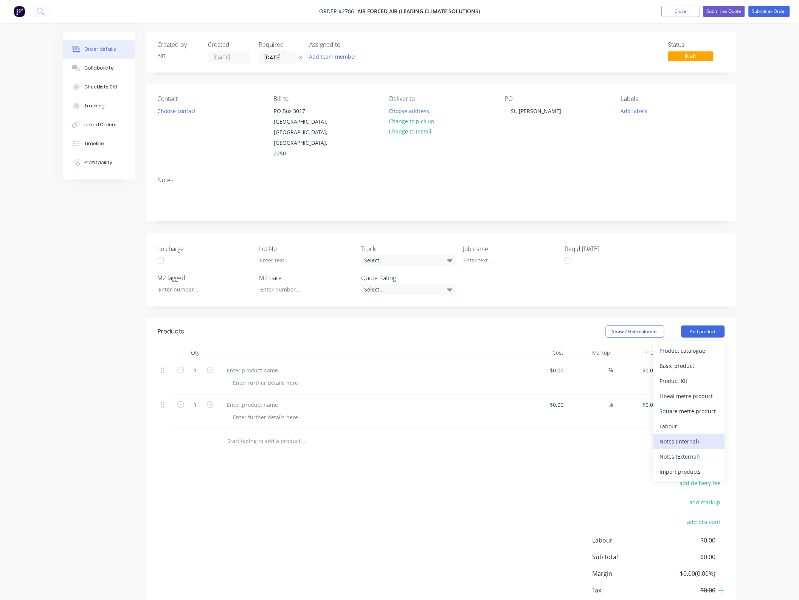
click at [690, 436] on div "Notes (Internal)" at bounding box center [689, 441] width 58 height 11
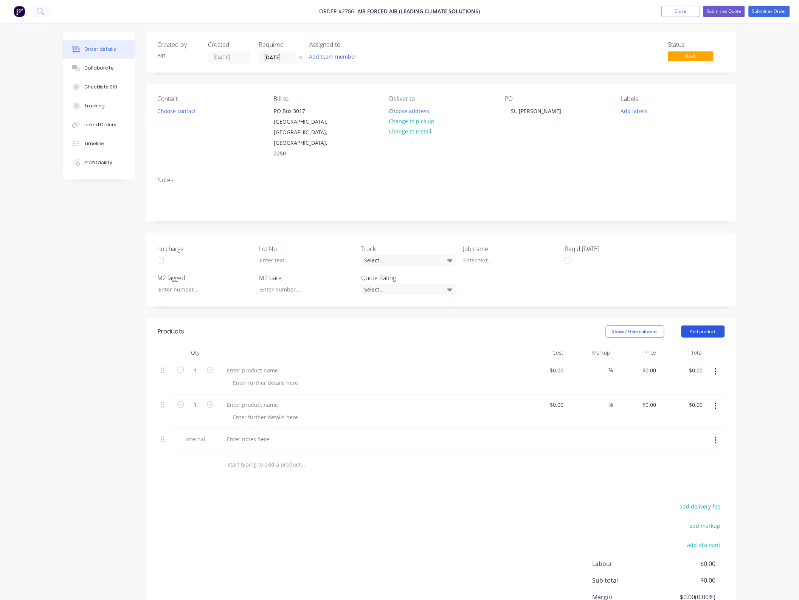
click at [696, 326] on button "Add product" at bounding box center [702, 332] width 43 height 12
drag, startPoint x: 685, startPoint y: 432, endPoint x: 686, endPoint y: 420, distance: 12.5
click at [685, 451] on div "Notes (External)" at bounding box center [689, 456] width 58 height 11
click at [692, 326] on button "Add product" at bounding box center [702, 332] width 43 height 12
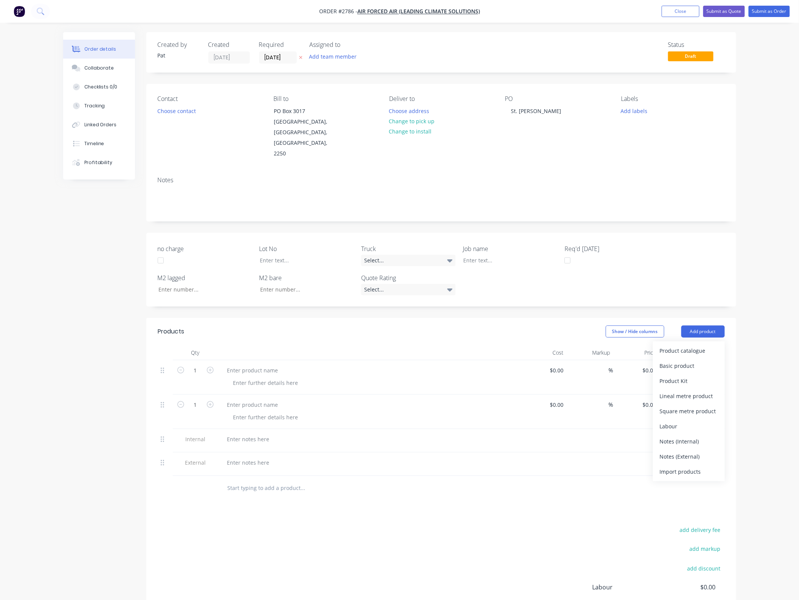
click at [688, 451] on div "Notes (External)" at bounding box center [689, 456] width 58 height 11
click at [270, 365] on div at bounding box center [252, 370] width 63 height 11
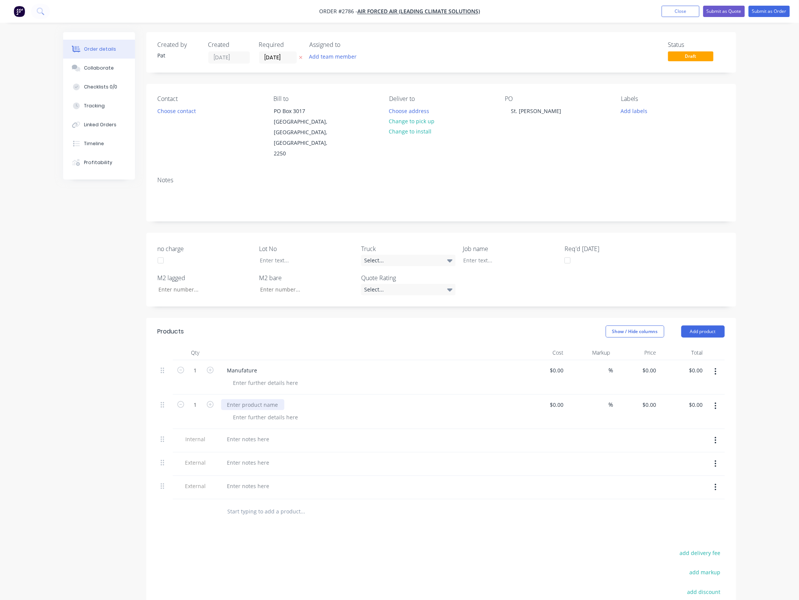
click at [263, 399] on div at bounding box center [252, 404] width 63 height 11
click at [257, 399] on div at bounding box center [252, 404] width 63 height 11
click at [262, 434] on div at bounding box center [248, 439] width 54 height 11
click at [254, 465] on div at bounding box center [248, 470] width 54 height 11
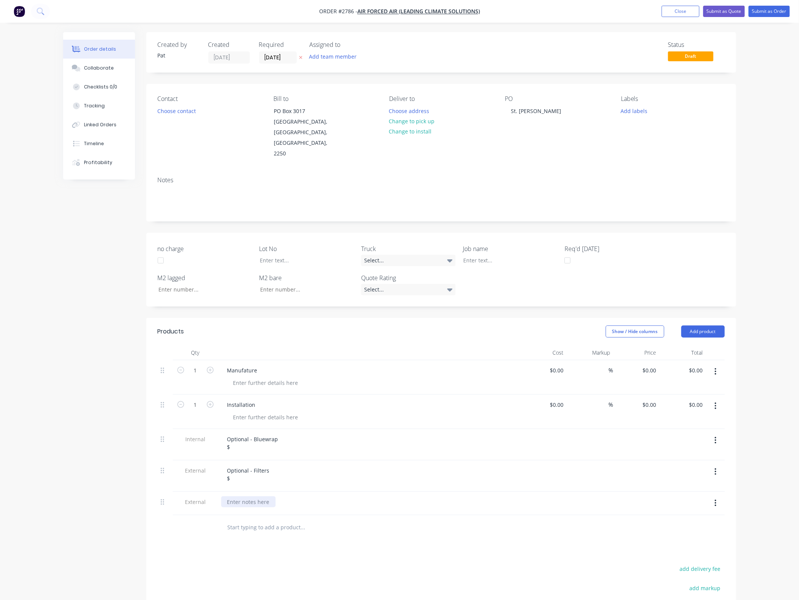
click at [241, 496] on div at bounding box center [248, 501] width 54 height 11
click at [326, 59] on button "Add team member" at bounding box center [333, 56] width 56 height 10
click at [327, 59] on button "Add team member" at bounding box center [333, 56] width 56 height 10
click at [346, 56] on button "Add team member" at bounding box center [333, 56] width 56 height 10
click at [354, 95] on div "Pat O'Mullane (You)" at bounding box center [371, 99] width 76 height 8
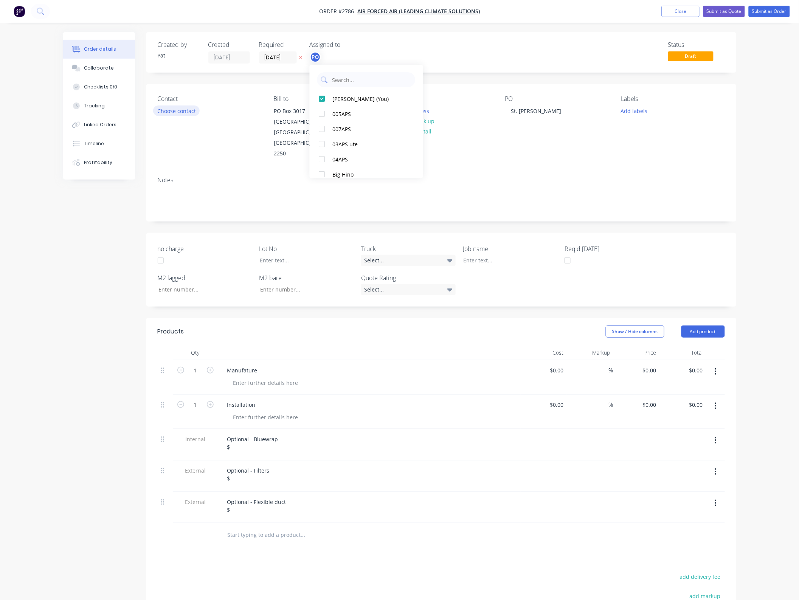
click at [188, 108] on button "Choose contact" at bounding box center [176, 110] width 47 height 10
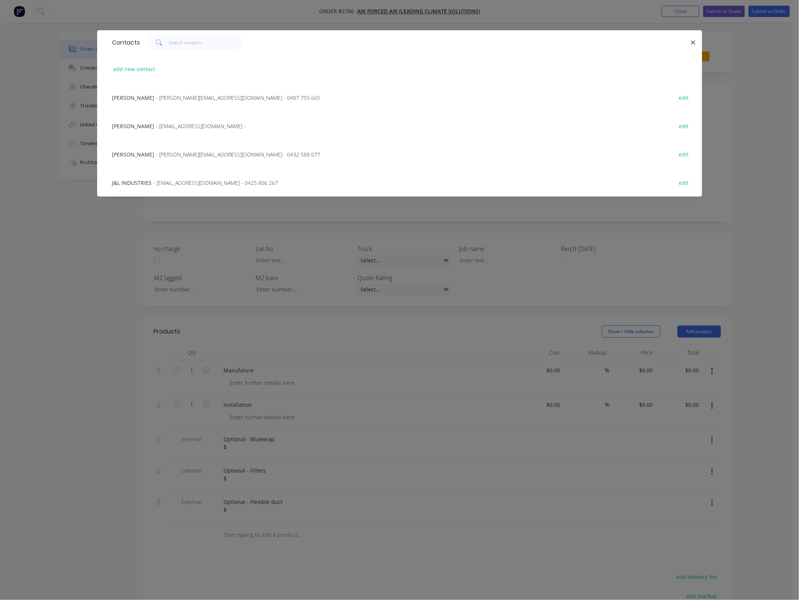
click at [137, 151] on span "David Gabriel" at bounding box center [133, 154] width 42 height 7
